Goal: Check status

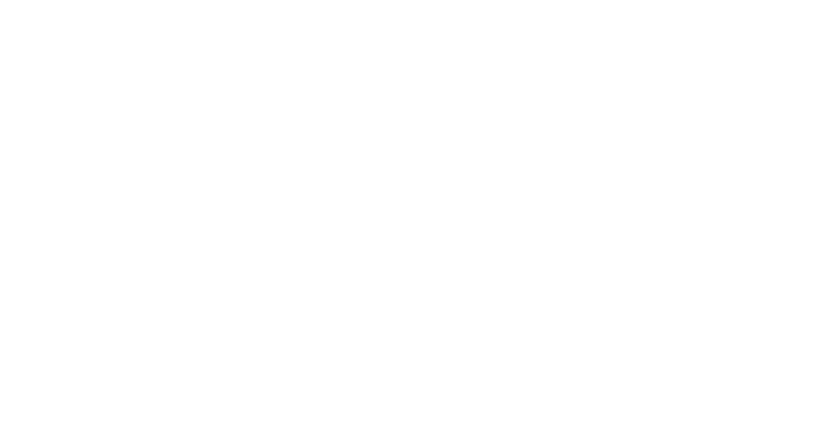
select select
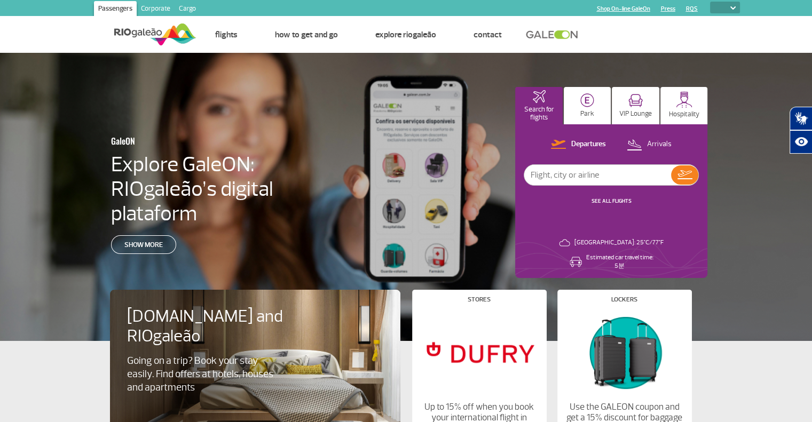
click at [615, 174] on input "text" at bounding box center [597, 175] width 147 height 20
type input "d"
type input "[GEOGRAPHIC_DATA]"
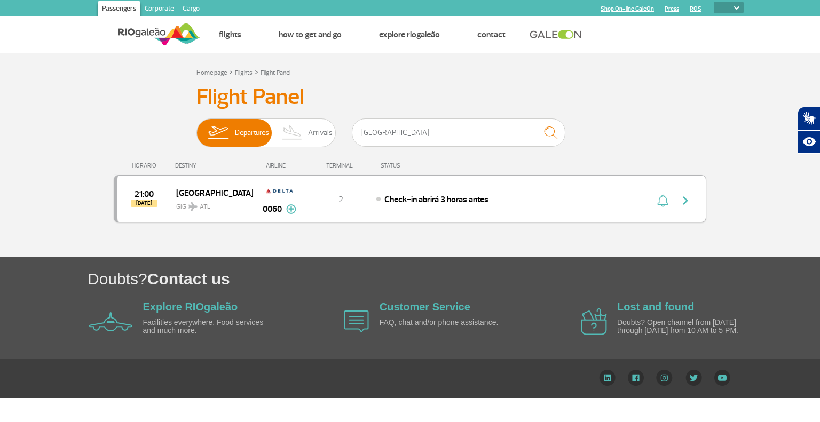
click at [451, 202] on span "Check-in abrirá 3 horas antes" at bounding box center [436, 199] width 104 height 11
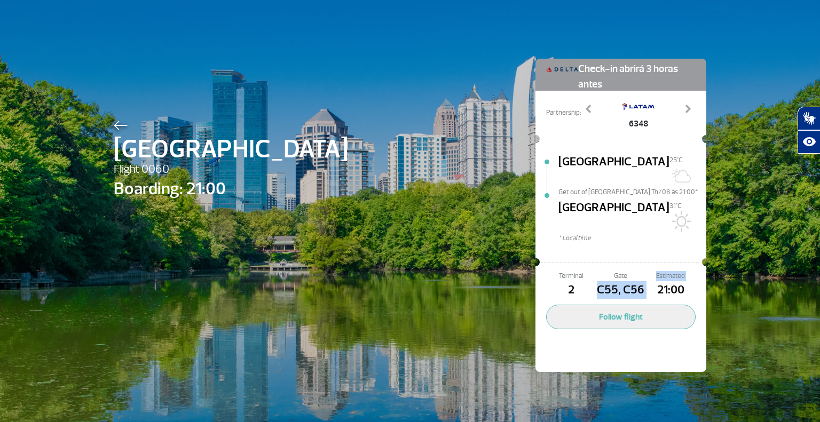
drag, startPoint x: 595, startPoint y: 264, endPoint x: 643, endPoint y: 265, distance: 47.5
click at [643, 271] on div "Terminal 2 Gate C55, C56 Estimated 21:00" at bounding box center [620, 285] width 149 height 28
click at [627, 281] on span "C55, C56" at bounding box center [621, 290] width 50 height 18
click at [416, 191] on div "Atlanta Flight 0060 Boarding: 21:00 Check-in abrirá 3 horas antes Partnership: …" at bounding box center [410, 199] width 609 height 399
click at [454, 117] on div "Atlanta Flight 0060 Boarding: 21:00 Check-in abrirá 3 horas antes Partnership: …" at bounding box center [410, 199] width 609 height 399
